Goal: Navigation & Orientation: Find specific page/section

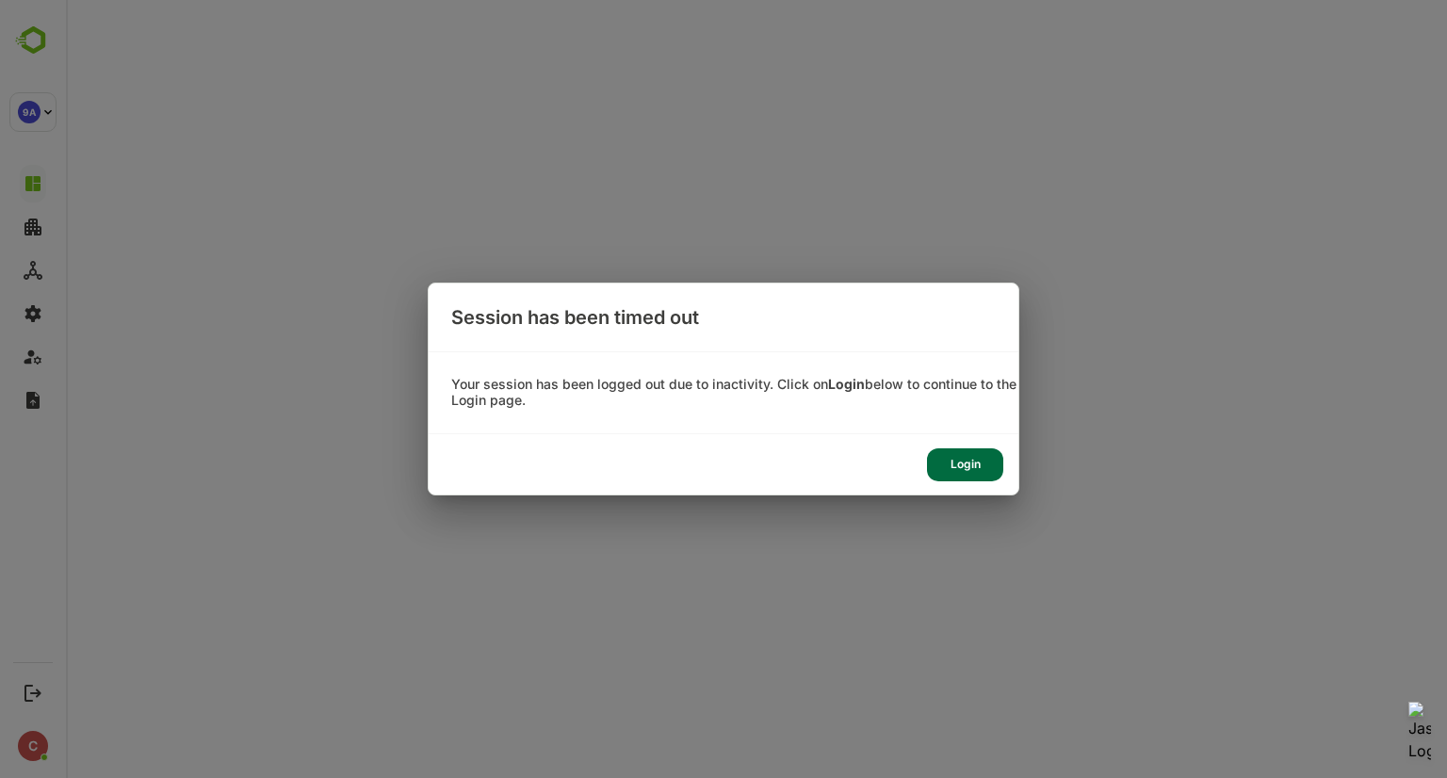
click at [958, 459] on div "Login" at bounding box center [965, 464] width 76 height 33
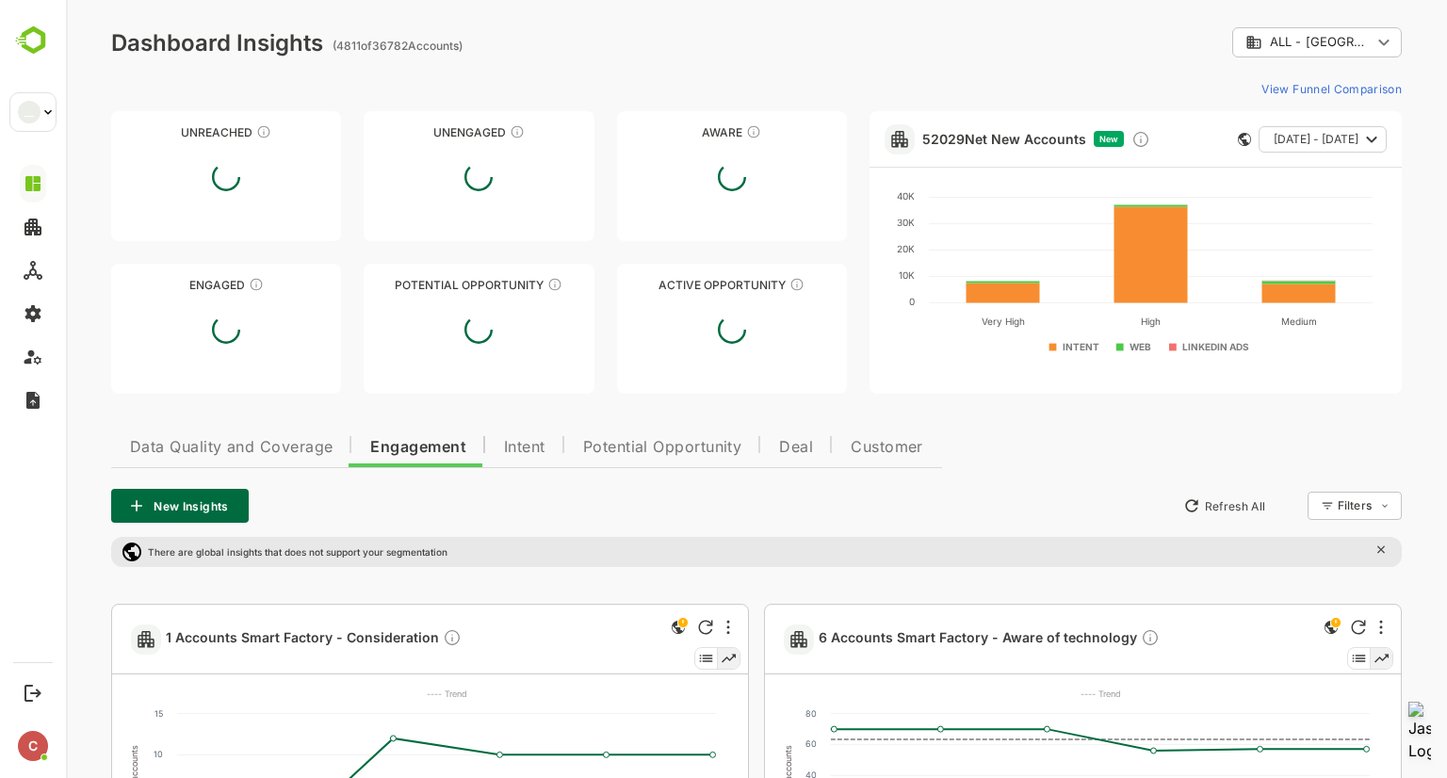
scroll to position [1374, 0]
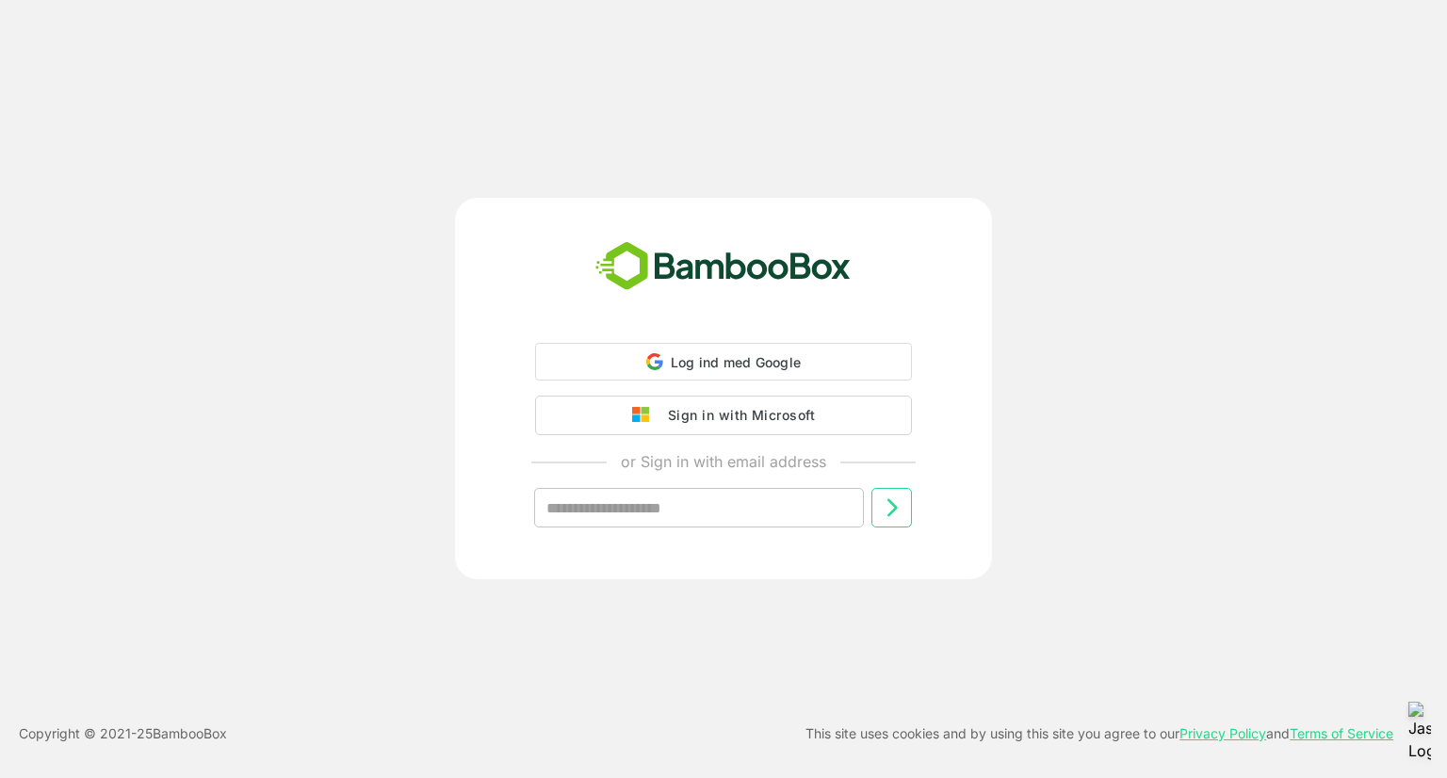
click at [722, 398] on button "Sign in with Microsoft" at bounding box center [723, 416] width 377 height 40
click at [722, 412] on div "Sign in with Microsoft" at bounding box center [736, 413] width 156 height 24
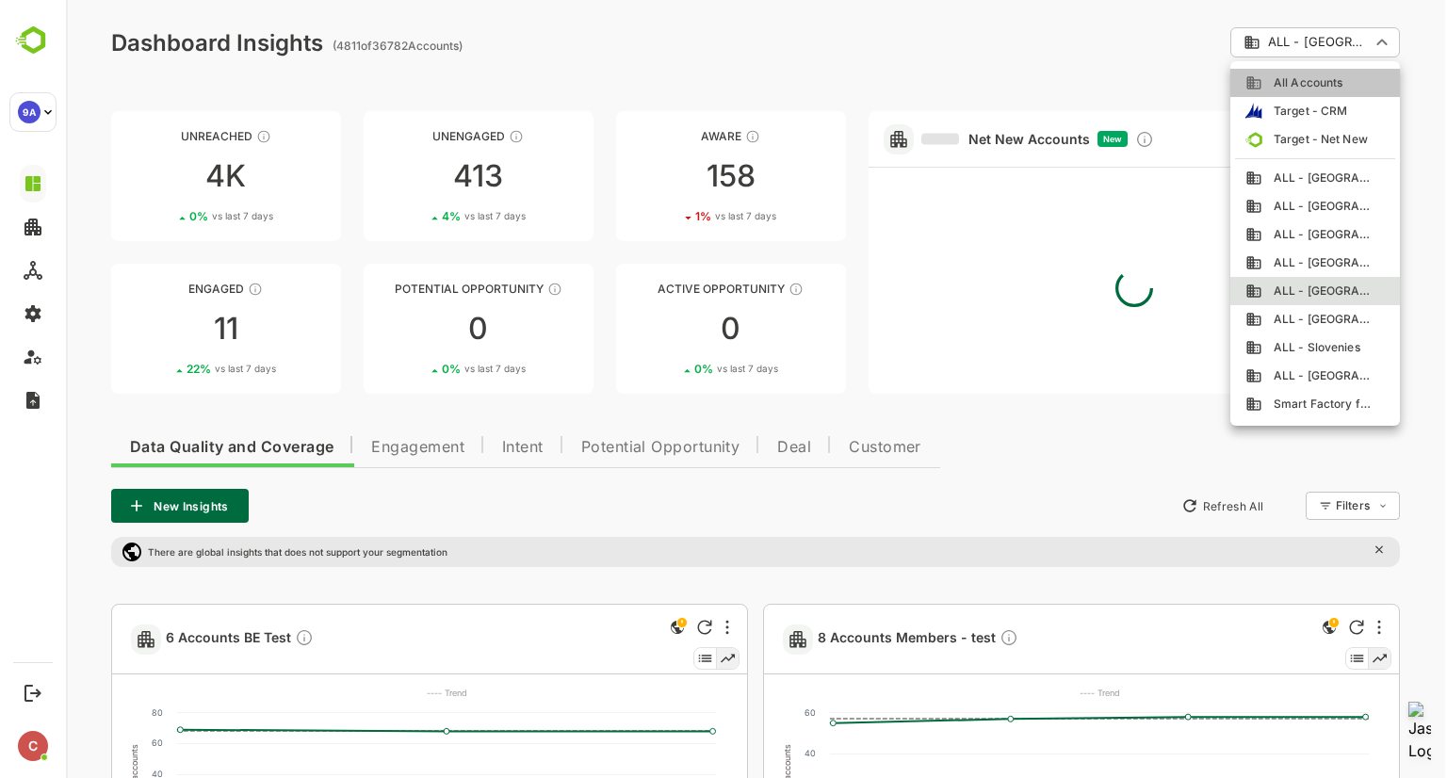
click at [1302, 89] on span "All Accounts" at bounding box center [1302, 82] width 80 height 17
type input "**********"
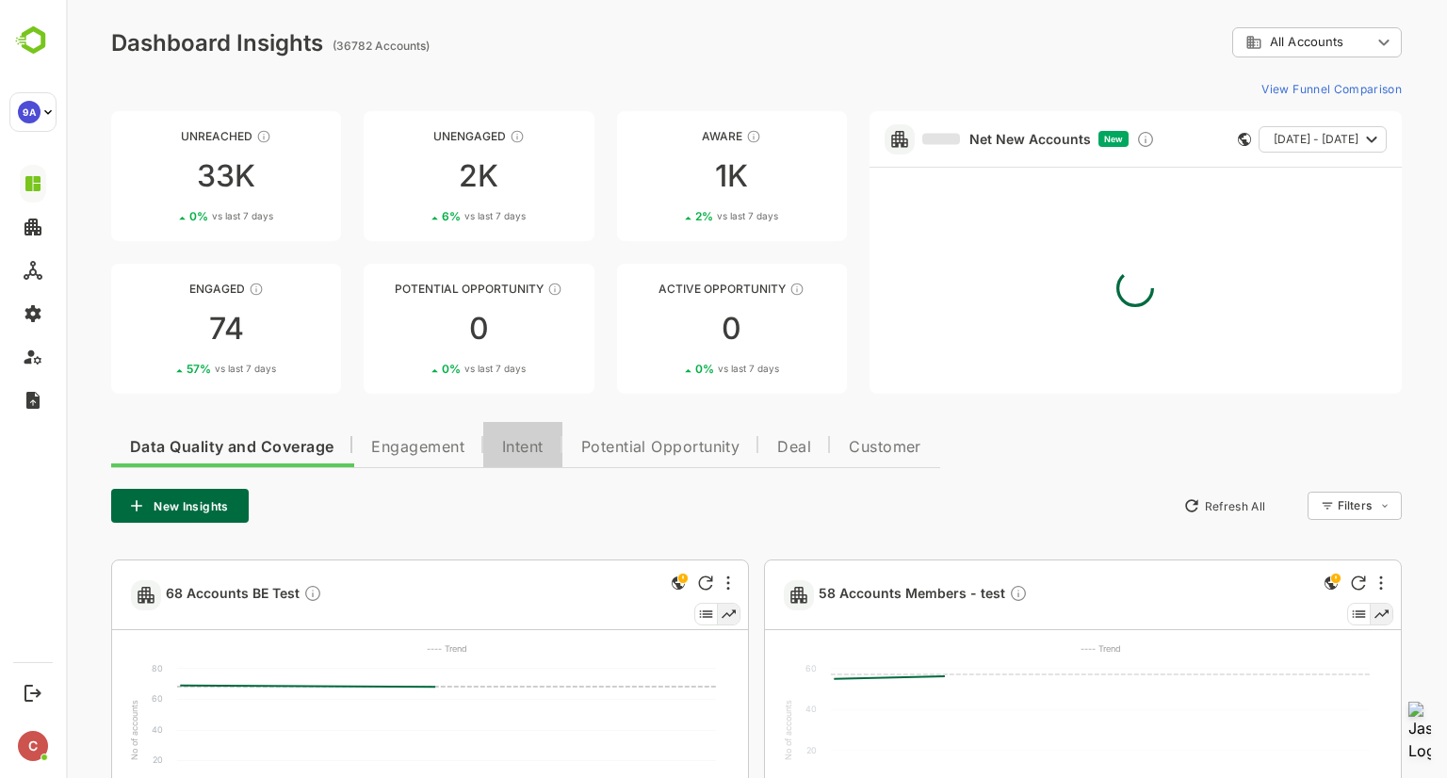
click at [536, 448] on span "Intent" at bounding box center [522, 447] width 41 height 15
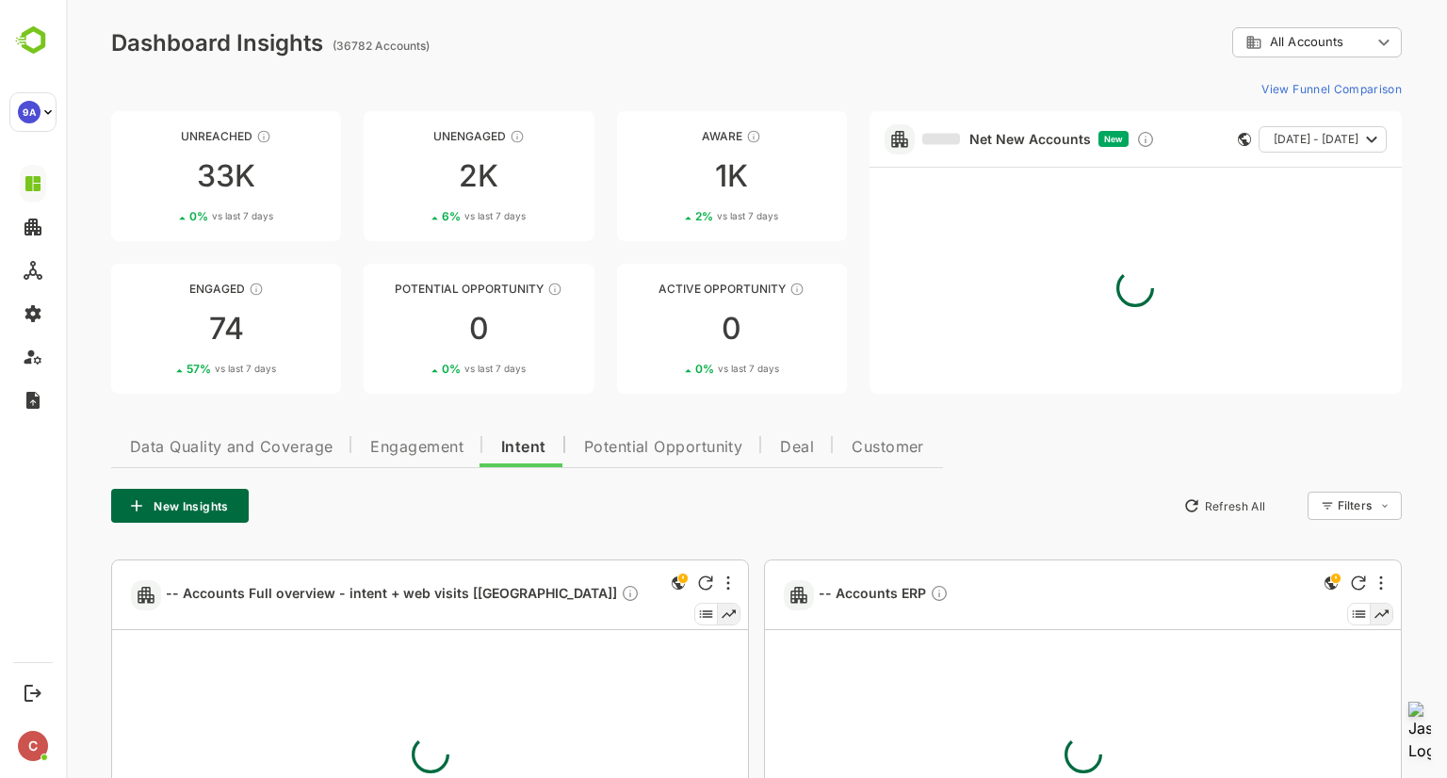
click at [445, 457] on button "Engagement" at bounding box center [416, 444] width 131 height 45
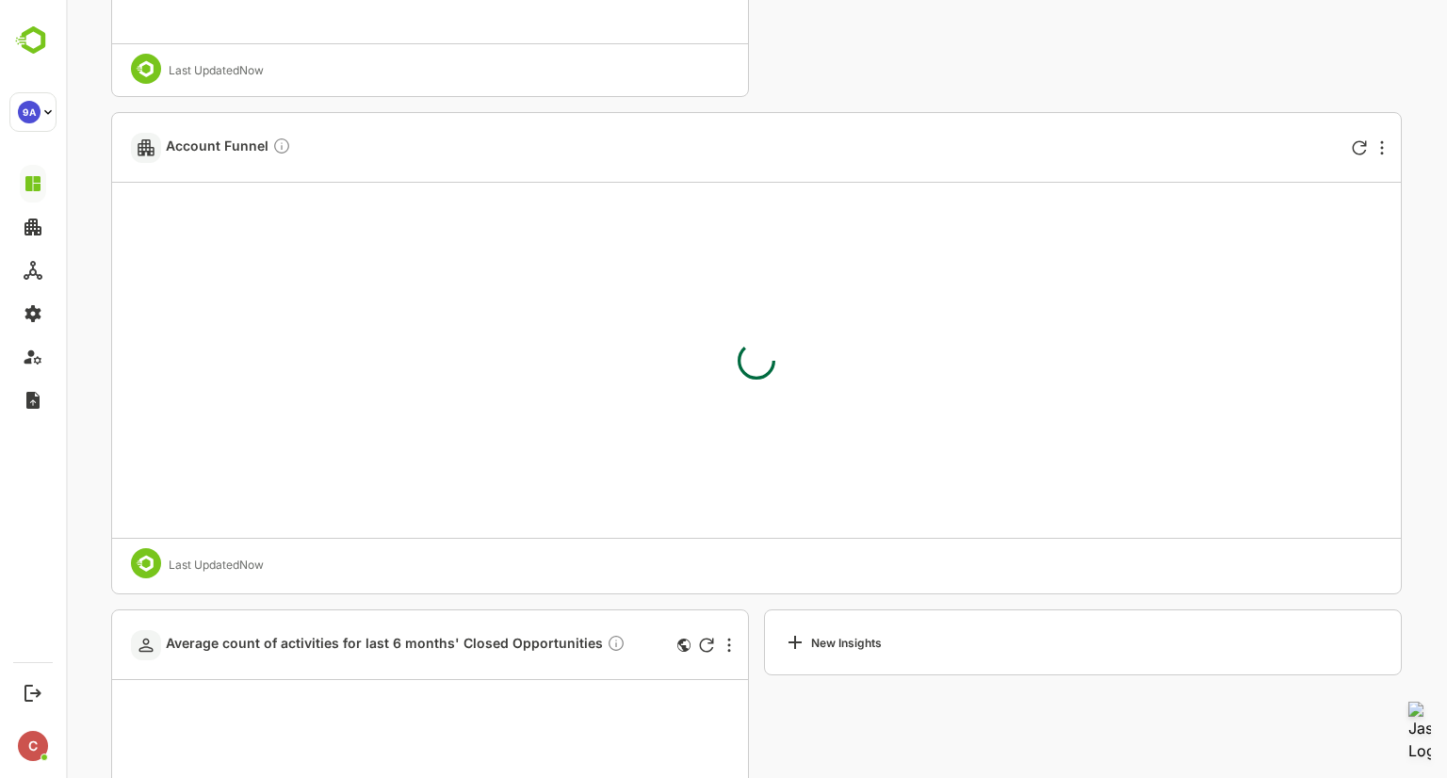
scroll to position [4708, 0]
